Goal: Navigation & Orientation: Understand site structure

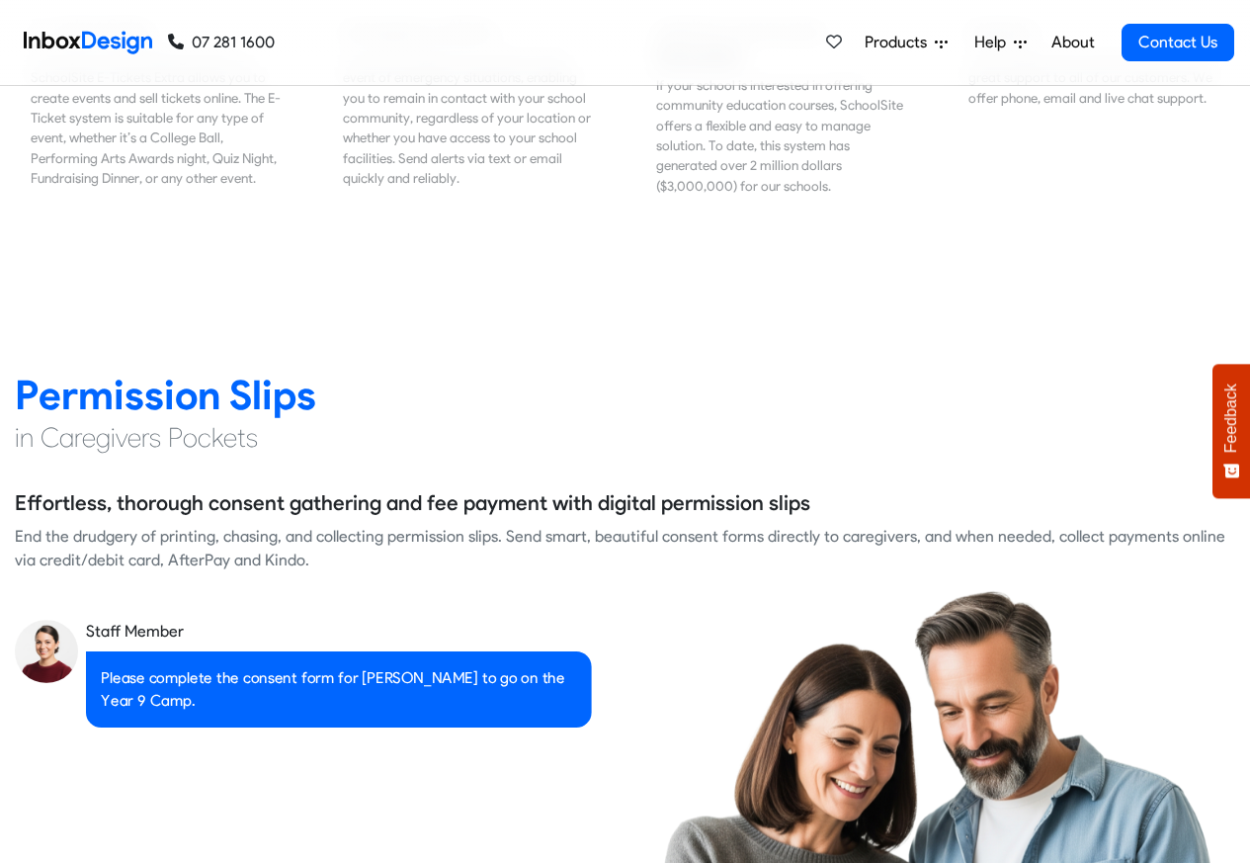
scroll to position [2490, 0]
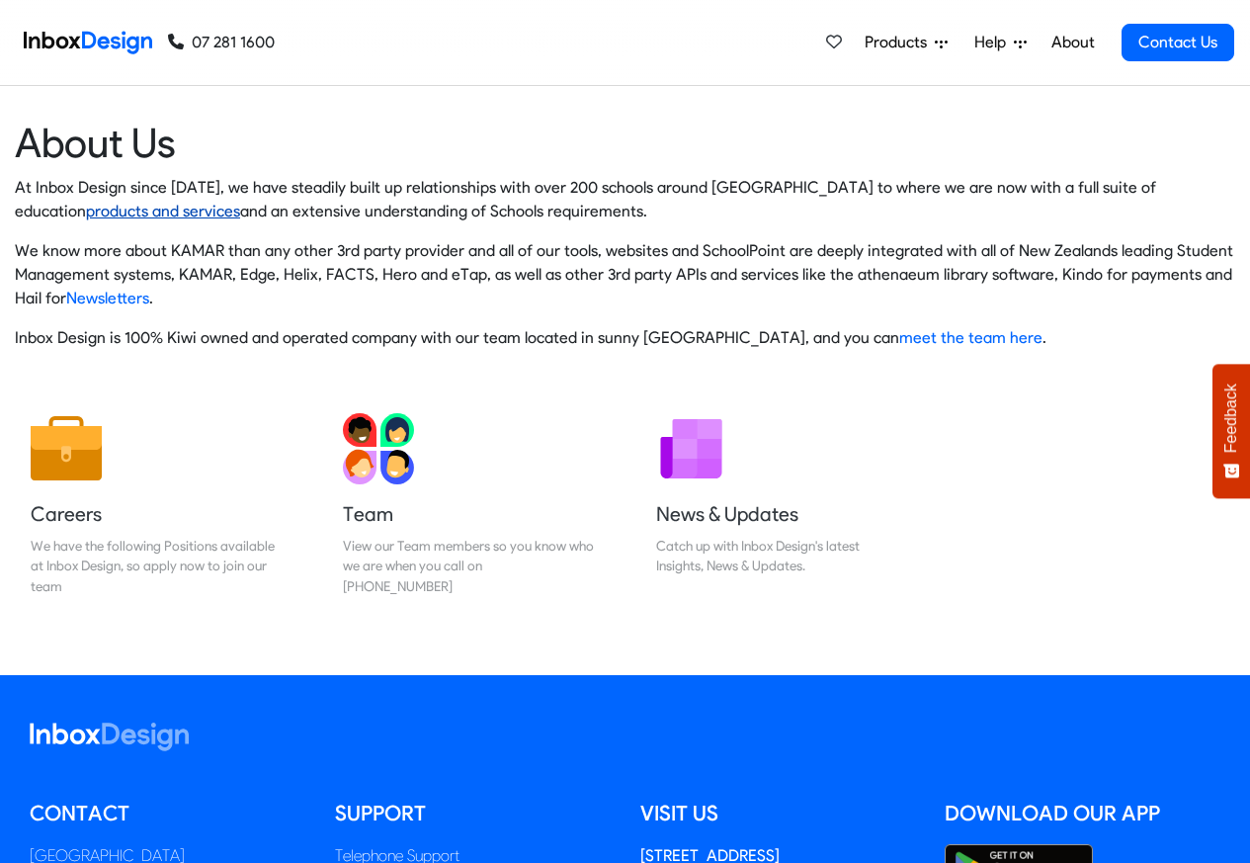
click at [240, 202] on link "products and services" at bounding box center [163, 211] width 154 height 19
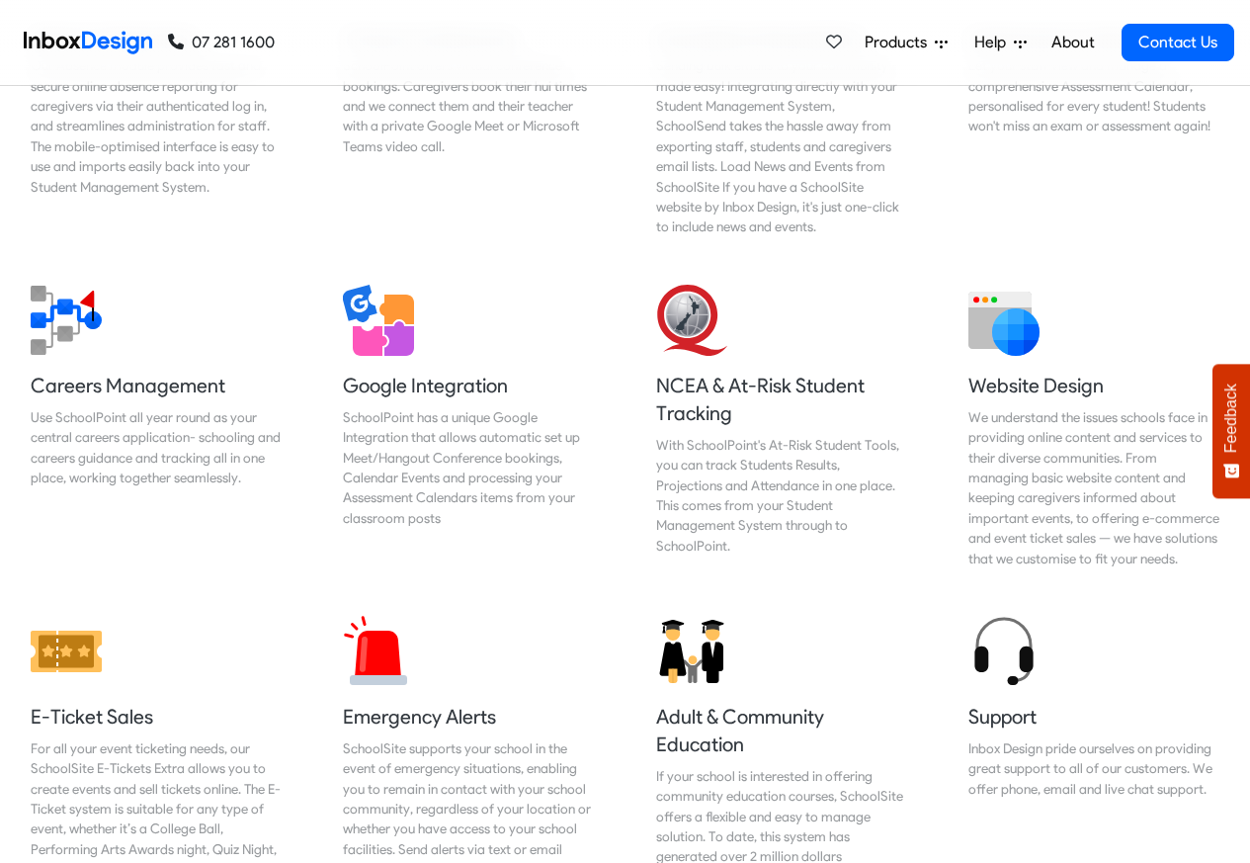
scroll to position [1897, 0]
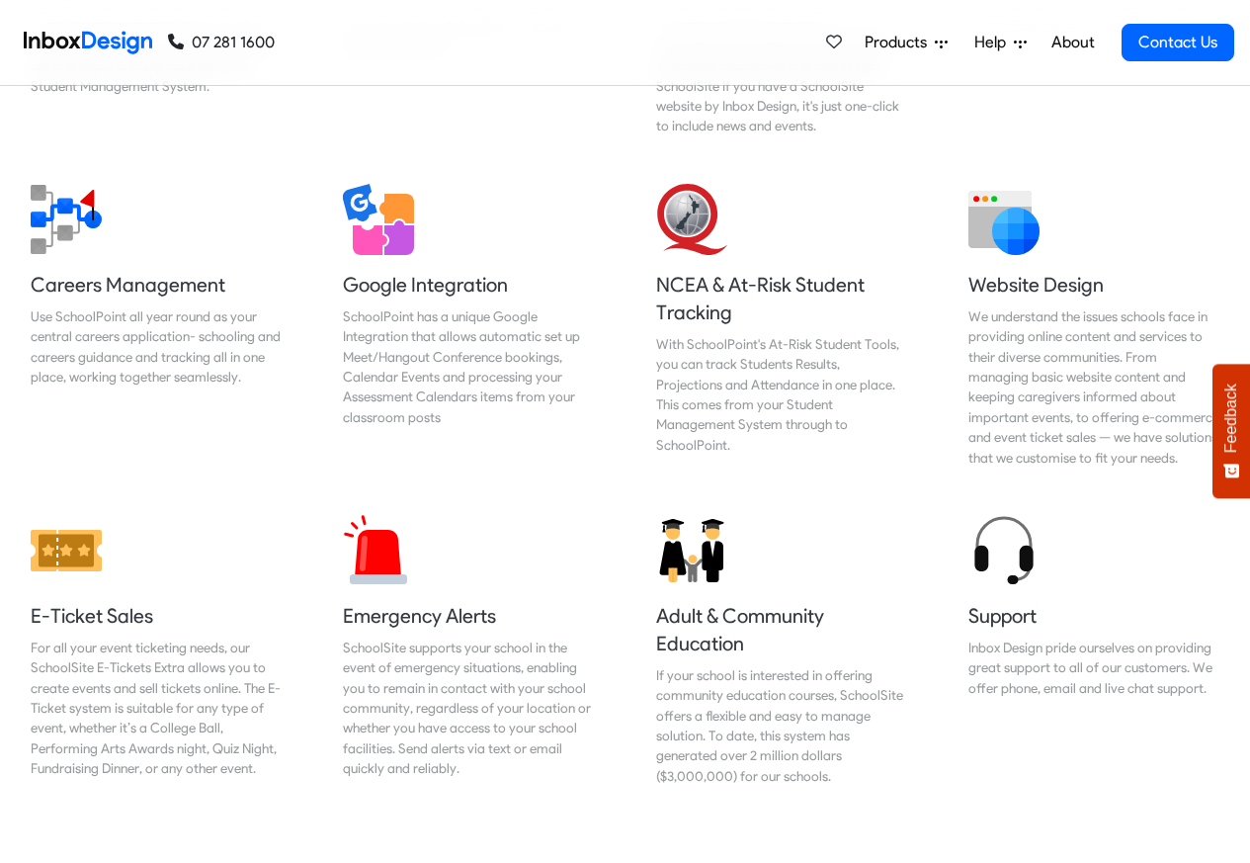
click at [1069, 43] on link "About" at bounding box center [1072, 43] width 54 height 40
